Goal: Transaction & Acquisition: Purchase product/service

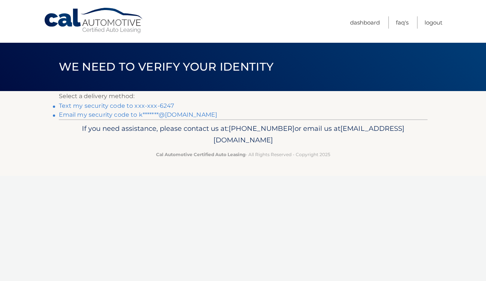
click at [136, 108] on link "Text my security code to xxx-xxx-6247" at bounding box center [116, 105] width 115 height 7
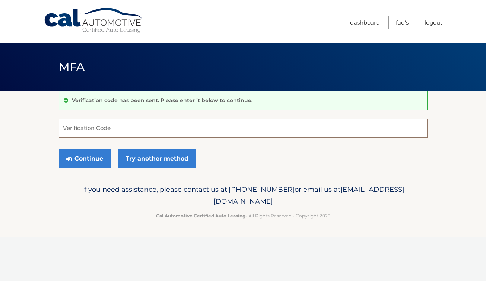
click at [95, 130] on input "Verification Code" at bounding box center [243, 128] width 369 height 19
type input "747330"
click at [69, 155] on button "Continue" at bounding box center [85, 159] width 52 height 19
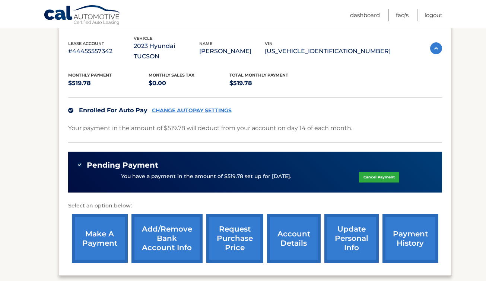
scroll to position [131, 0]
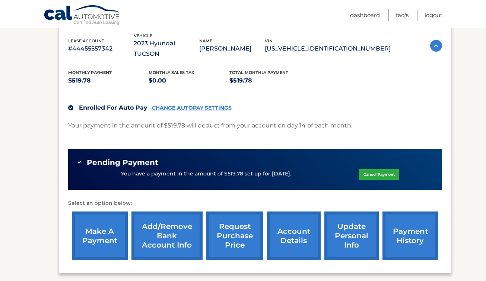
click at [99, 231] on link "make a payment" at bounding box center [100, 236] width 56 height 49
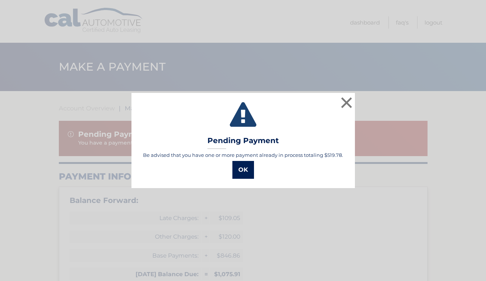
click at [241, 172] on button "OK" at bounding box center [243, 170] width 22 height 18
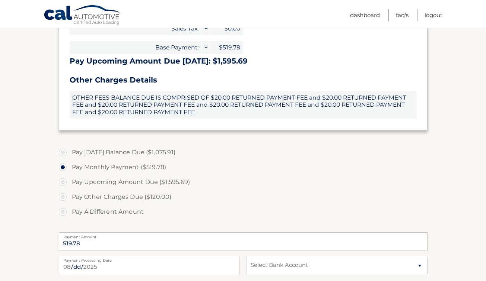
scroll to position [280, 0]
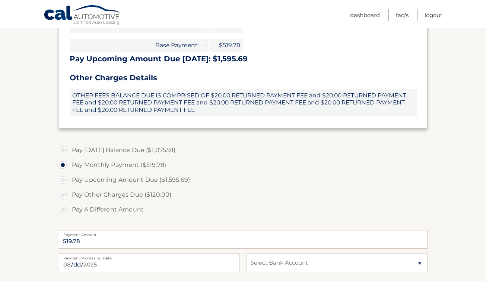
click at [83, 148] on label "Pay [DATE] Balance Due ($1,075.91)" at bounding box center [243, 150] width 369 height 15
click at [69, 148] on input "Pay [DATE] Balance Due ($1,075.91)" at bounding box center [65, 149] width 7 height 12
radio input "true"
type input "1075.91"
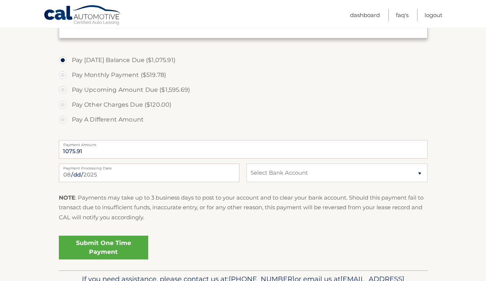
scroll to position [373, 0]
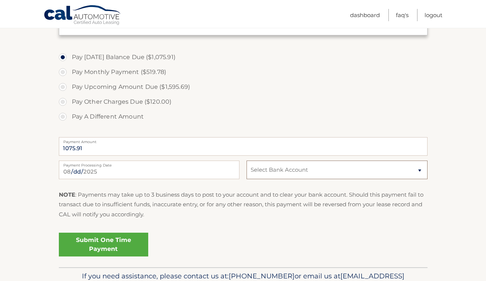
click at [273, 168] on select "Select Bank Account Checking JPMORGAN CHASE BANK, NA *****3882 Checking WELLS F…" at bounding box center [336, 170] width 181 height 19
select select "NzFlMzc3YjQtOWExNi00YTE3LTlmNWEtMzIxOGU0Y2I5MGYy"
click at [88, 249] on link "Submit One Time Payment" at bounding box center [103, 245] width 89 height 24
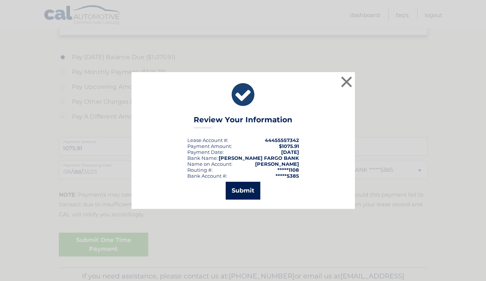
click at [249, 195] on button "Submit" at bounding box center [243, 191] width 35 height 18
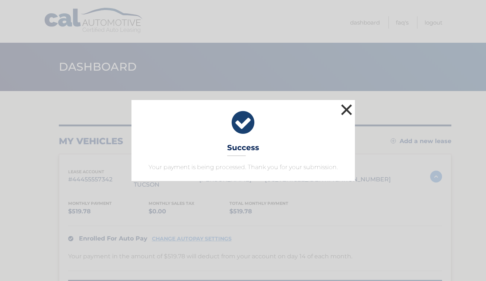
click at [347, 109] on button "×" at bounding box center [346, 109] width 15 height 15
